Goal: Information Seeking & Learning: Learn about a topic

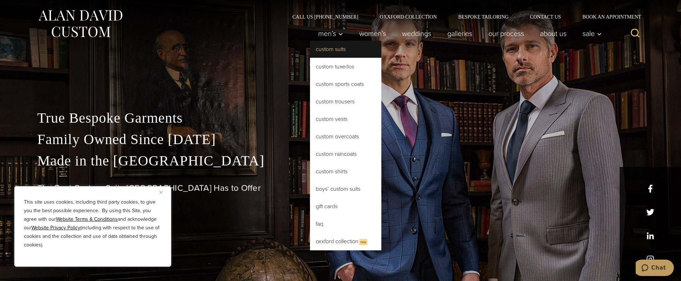
click at [330, 50] on link "Custom Suits" at bounding box center [345, 49] width 71 height 17
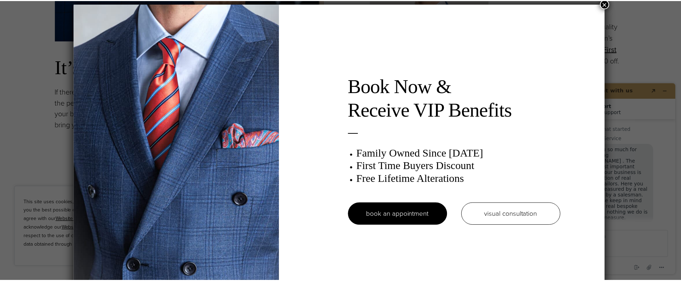
scroll to position [4, 0]
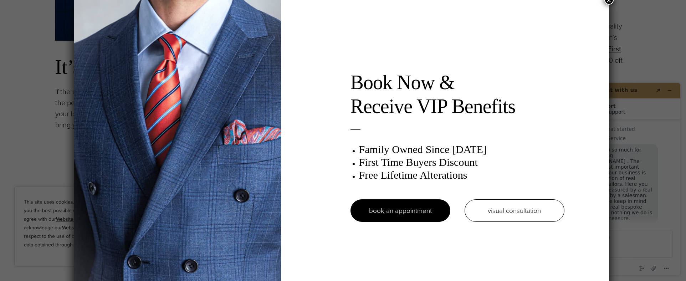
click at [610, 0] on button "×" at bounding box center [608, -1] width 9 height 9
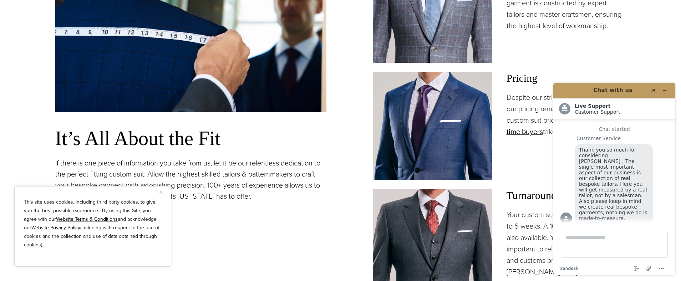
scroll to position [463, 0]
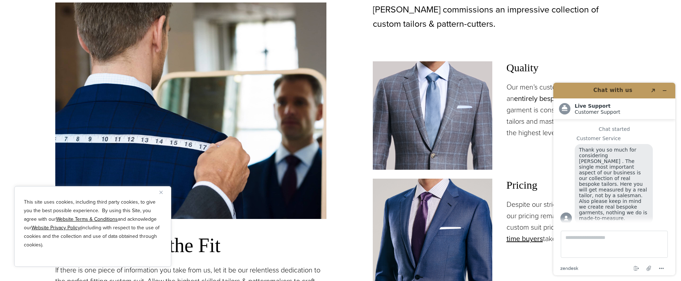
click at [520, 99] on link "entirely bespoke process" at bounding box center [553, 98] width 78 height 11
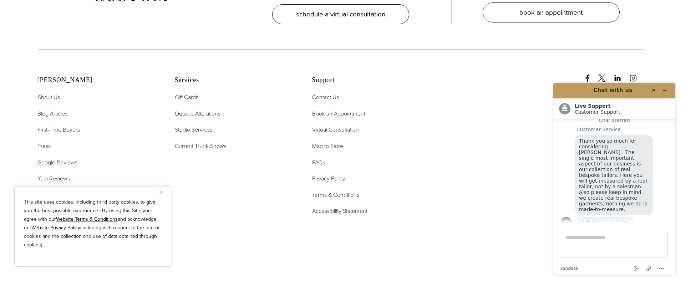
scroll to position [2602, 0]
